Goal: Task Accomplishment & Management: Use online tool/utility

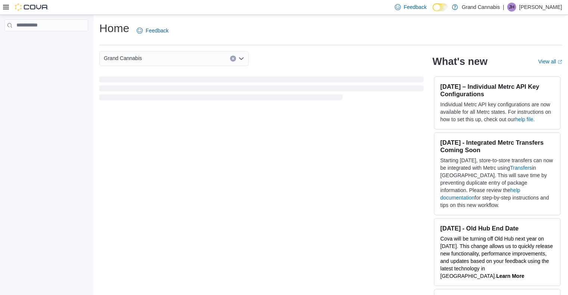
click at [336, 182] on div "Grand Cannabis What's new View all (opens in a new tab or window) [DATE] – Indi…" at bounding box center [330, 173] width 462 height 245
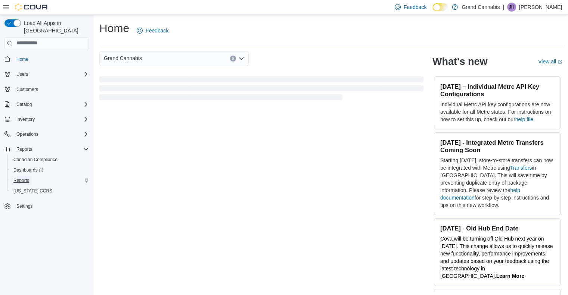
click at [21, 178] on span "Reports" at bounding box center [21, 181] width 16 height 6
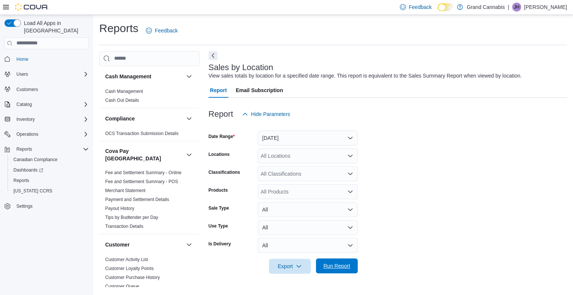
click at [343, 262] on span "Run Report" at bounding box center [337, 266] width 33 height 15
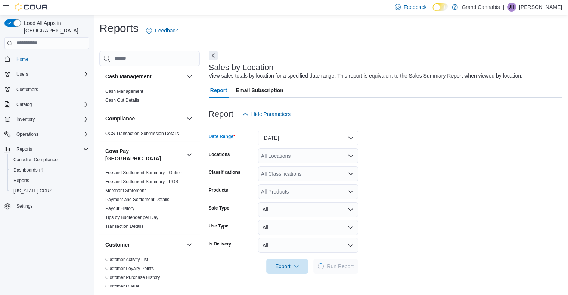
click at [349, 134] on button "[DATE]" at bounding box center [308, 138] width 100 height 15
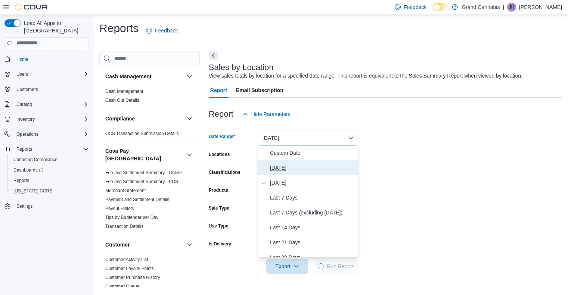
click at [305, 168] on span "[DATE]" at bounding box center [312, 167] width 85 height 9
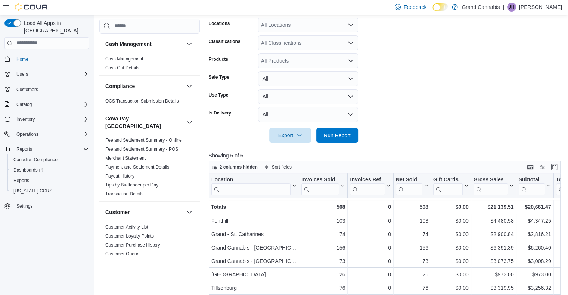
scroll to position [132, 0]
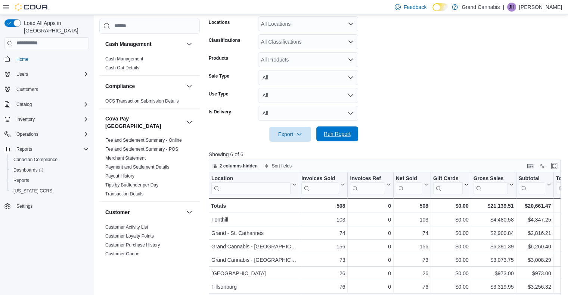
click at [335, 134] on span "Run Report" at bounding box center [337, 133] width 27 height 7
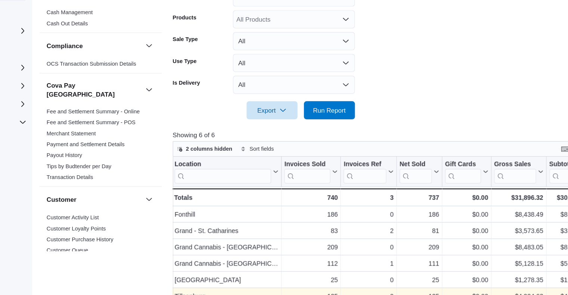
scroll to position [127, 0]
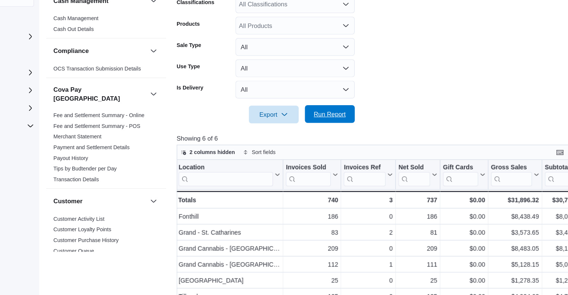
click at [334, 136] on span "Run Report" at bounding box center [337, 138] width 27 height 7
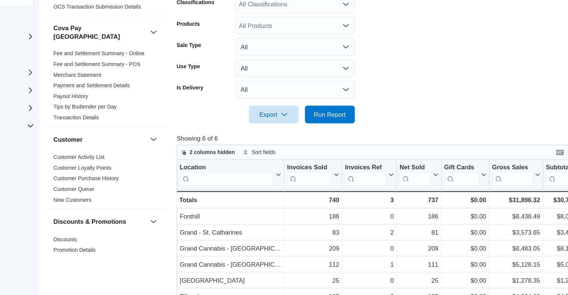
scroll to position [50, 0]
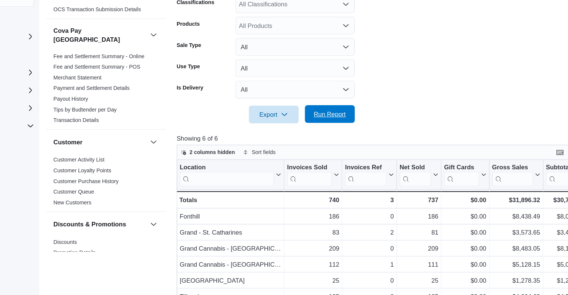
click at [337, 143] on span "Run Report" at bounding box center [337, 139] width 33 height 15
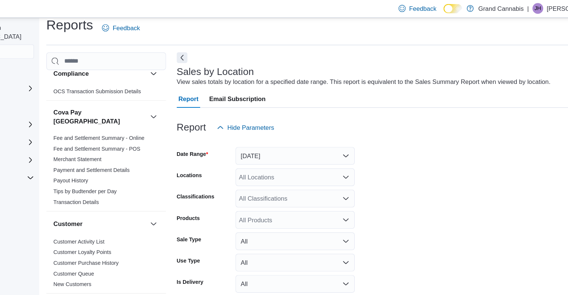
scroll to position [0, 0]
